Goal: Task Accomplishment & Management: Manage account settings

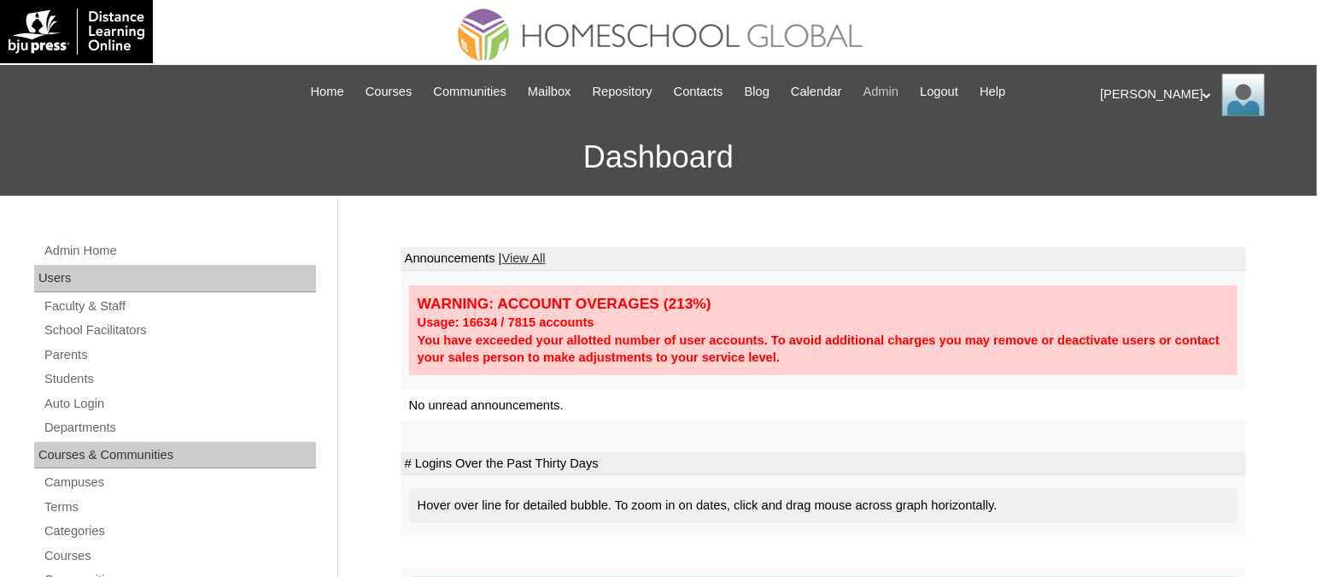
click at [891, 91] on span "Admin" at bounding box center [882, 92] width 36 height 20
click at [61, 376] on link "Students" at bounding box center [179, 378] width 273 height 21
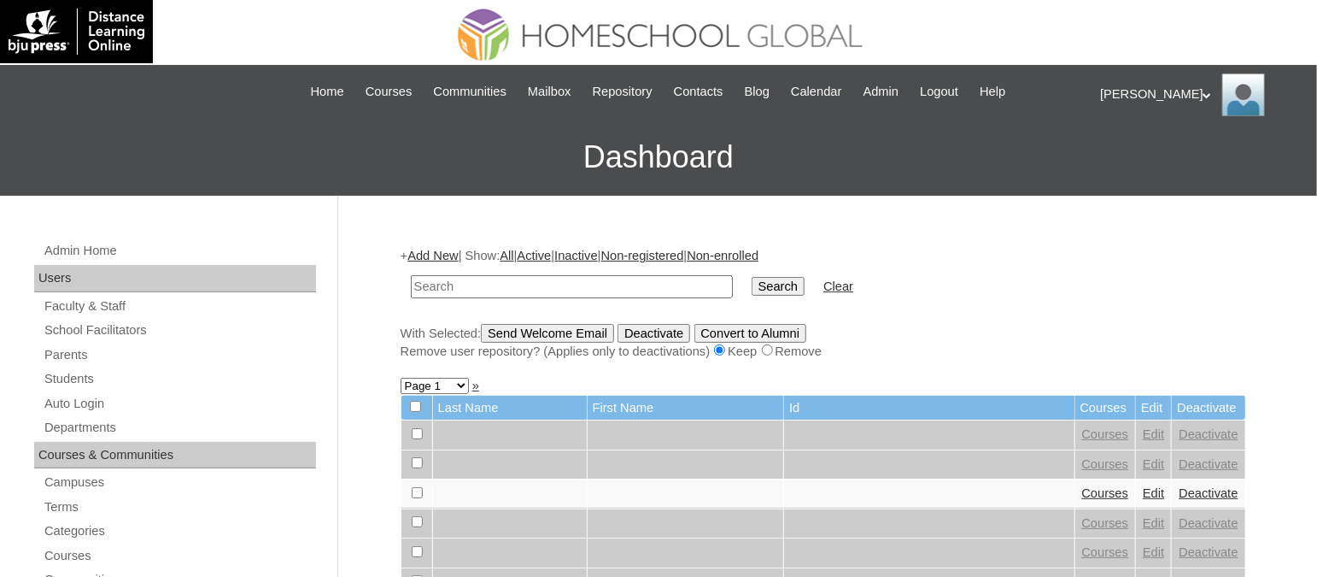
click at [508, 282] on input "text" at bounding box center [572, 286] width 322 height 23
click at [897, 94] on span "Admin" at bounding box center [882, 92] width 36 height 20
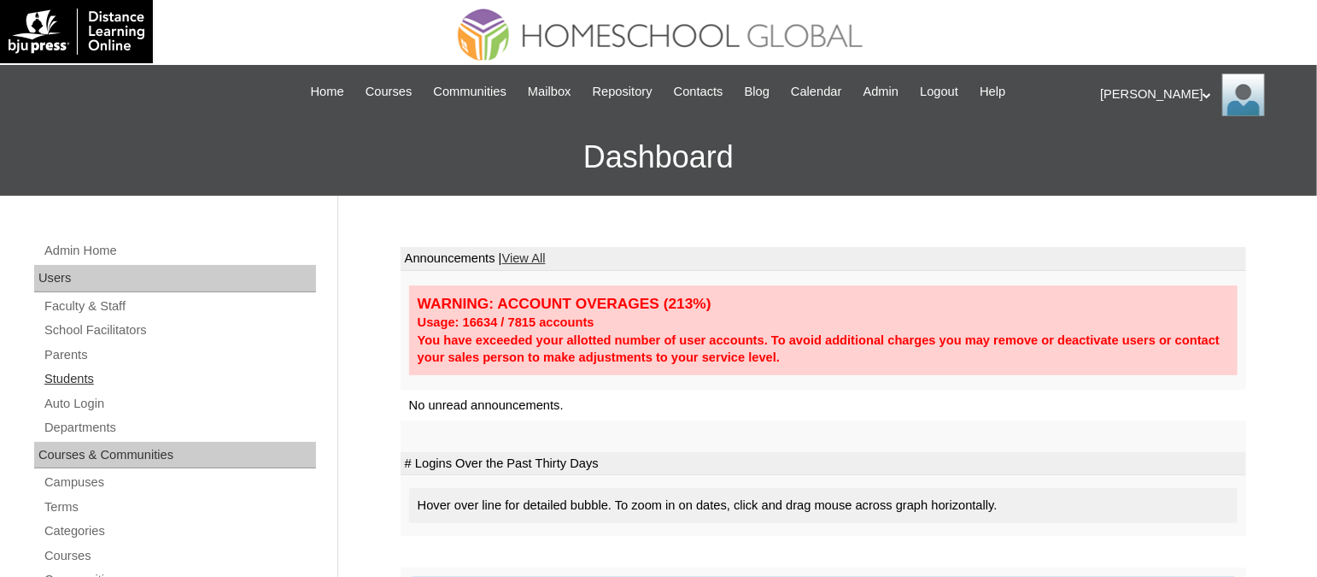
click at [72, 374] on link "Students" at bounding box center [179, 378] width 273 height 21
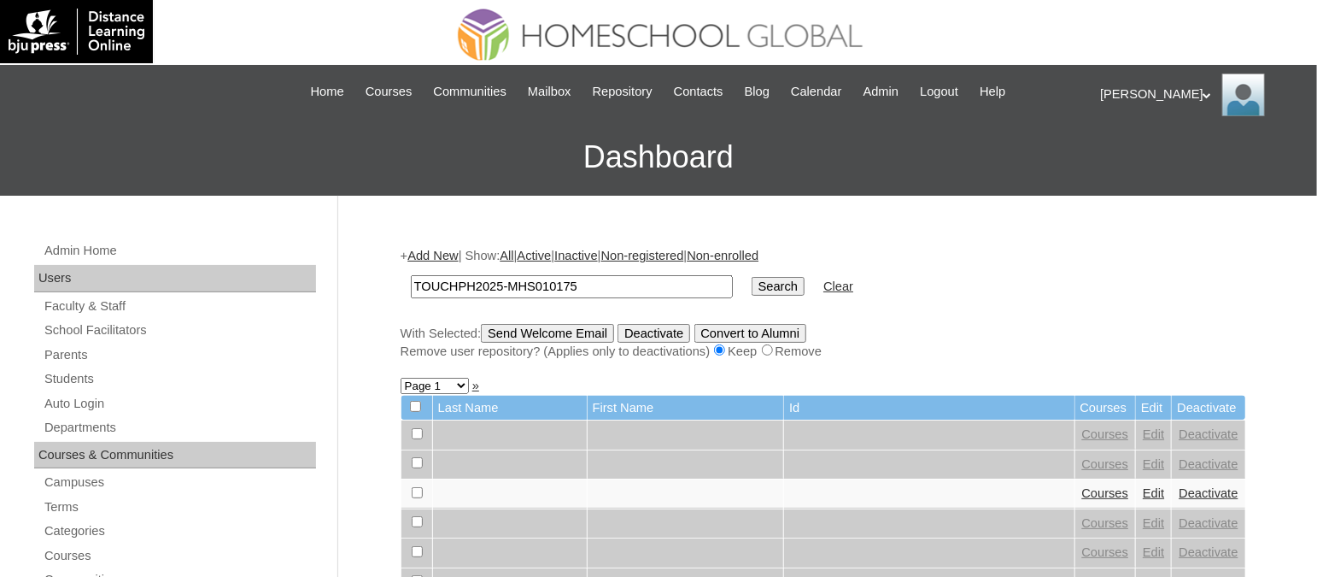
type input "TOUCHPH2025-MHS010175"
click at [752, 277] on input "Search" at bounding box center [778, 286] width 53 height 19
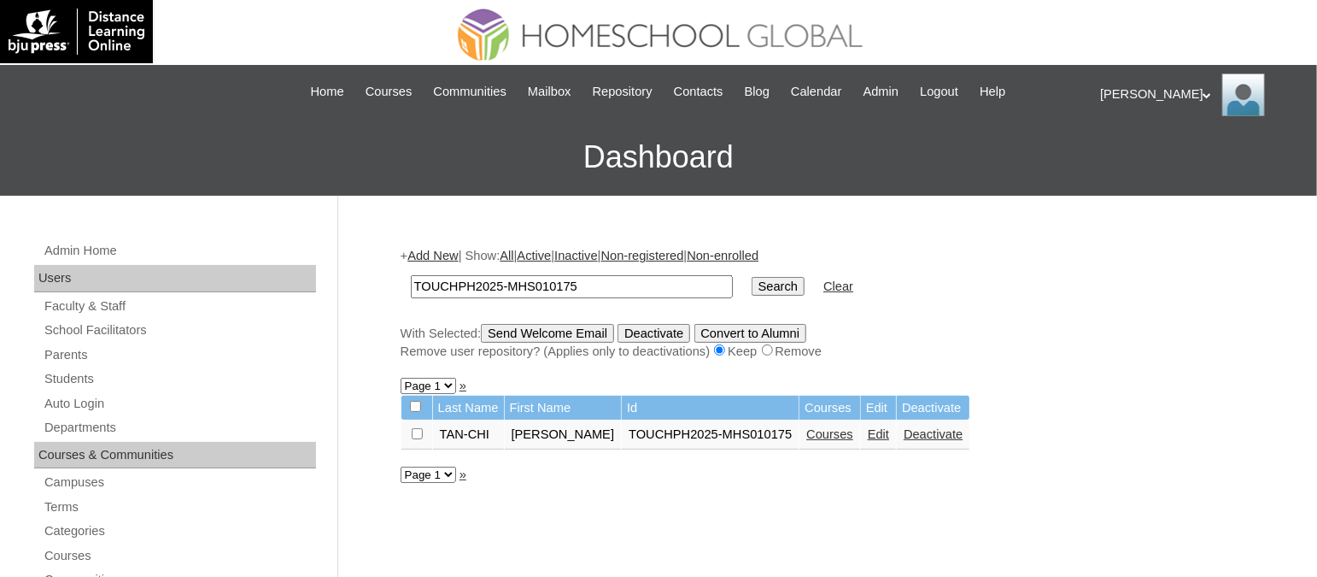
click at [806, 434] on link "Courses" at bounding box center [829, 434] width 47 height 14
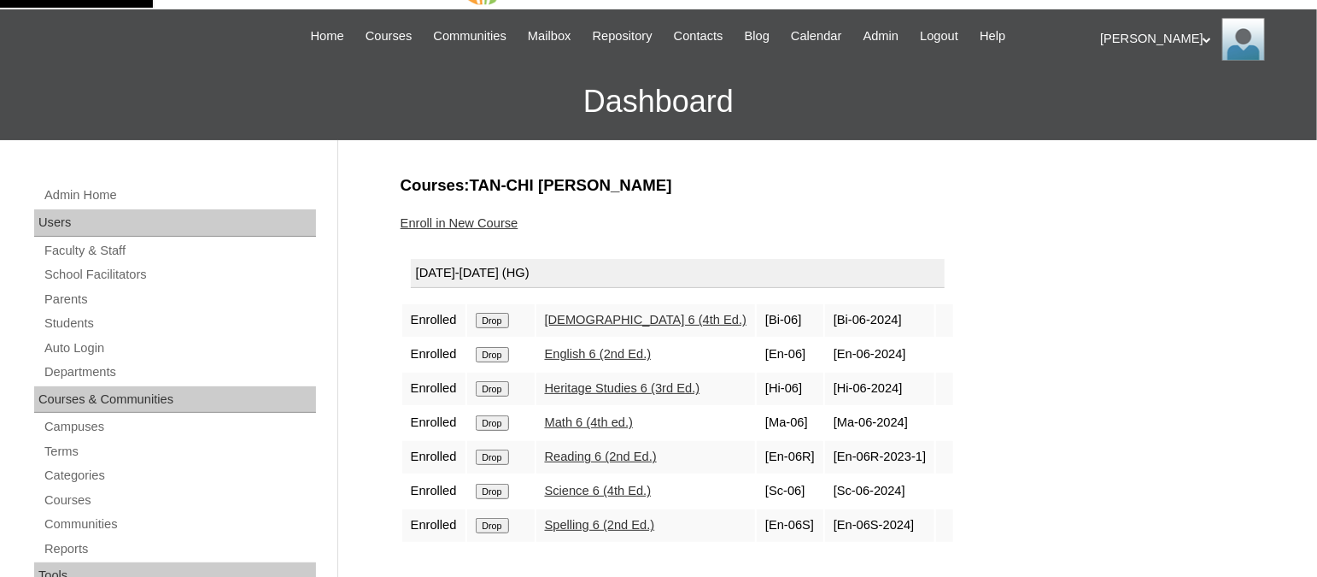
scroll to position [56, 0]
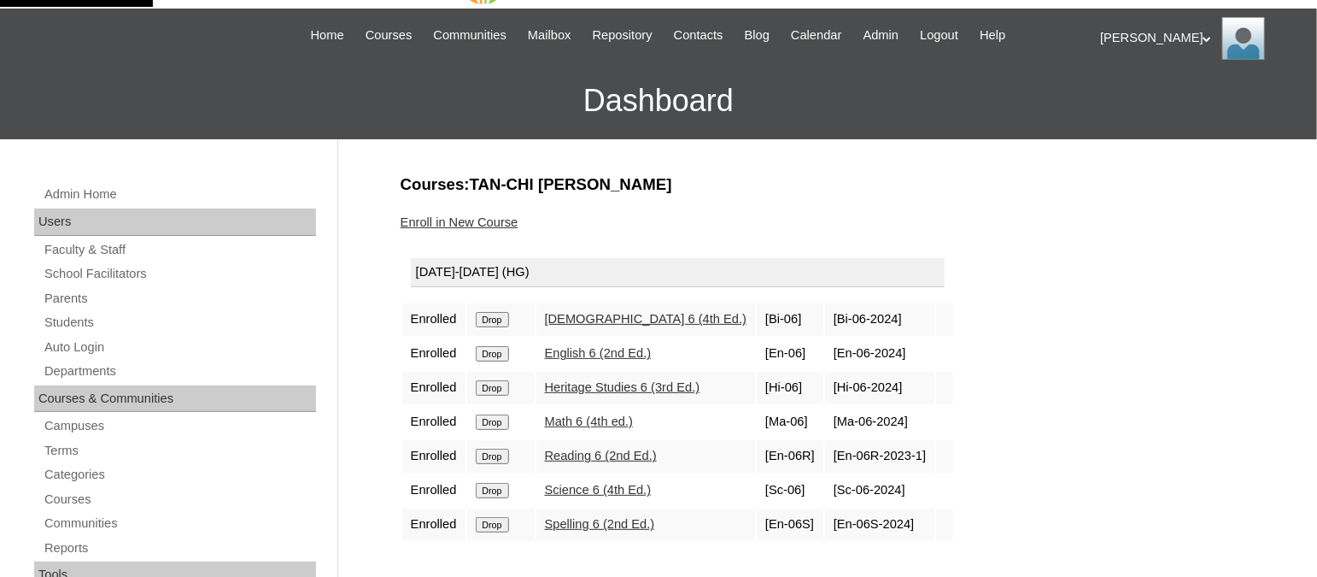
click at [485, 220] on link "Enroll in New Course" at bounding box center [460, 222] width 118 height 14
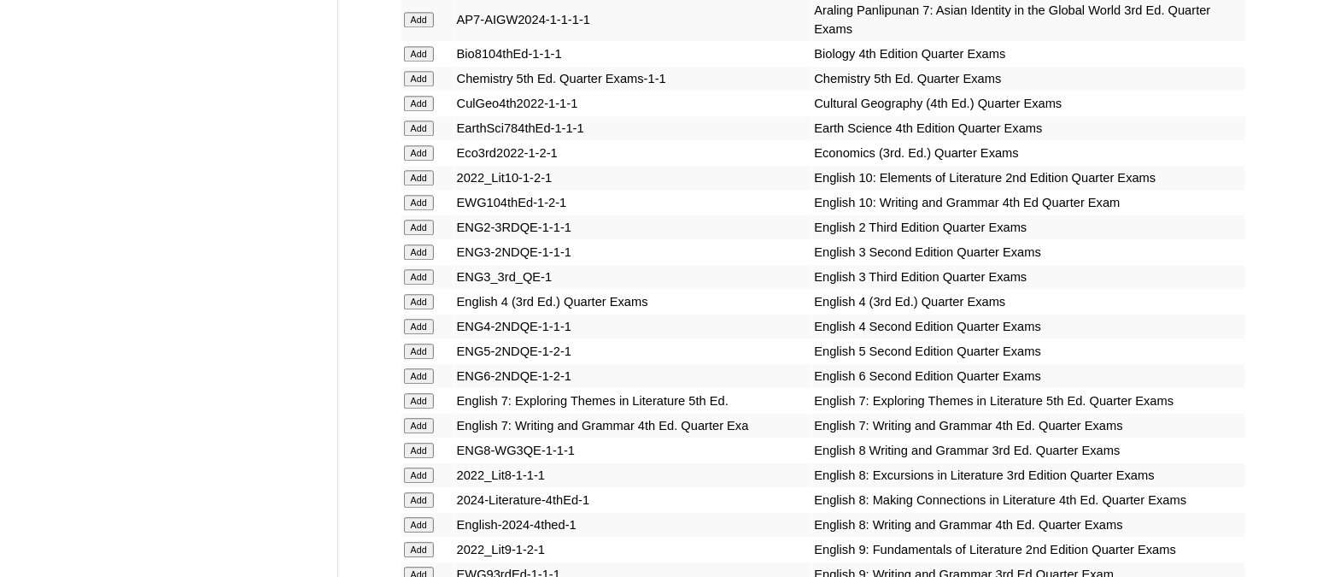
scroll to position [4969, 0]
